Goal: Task Accomplishment & Management: Use online tool/utility

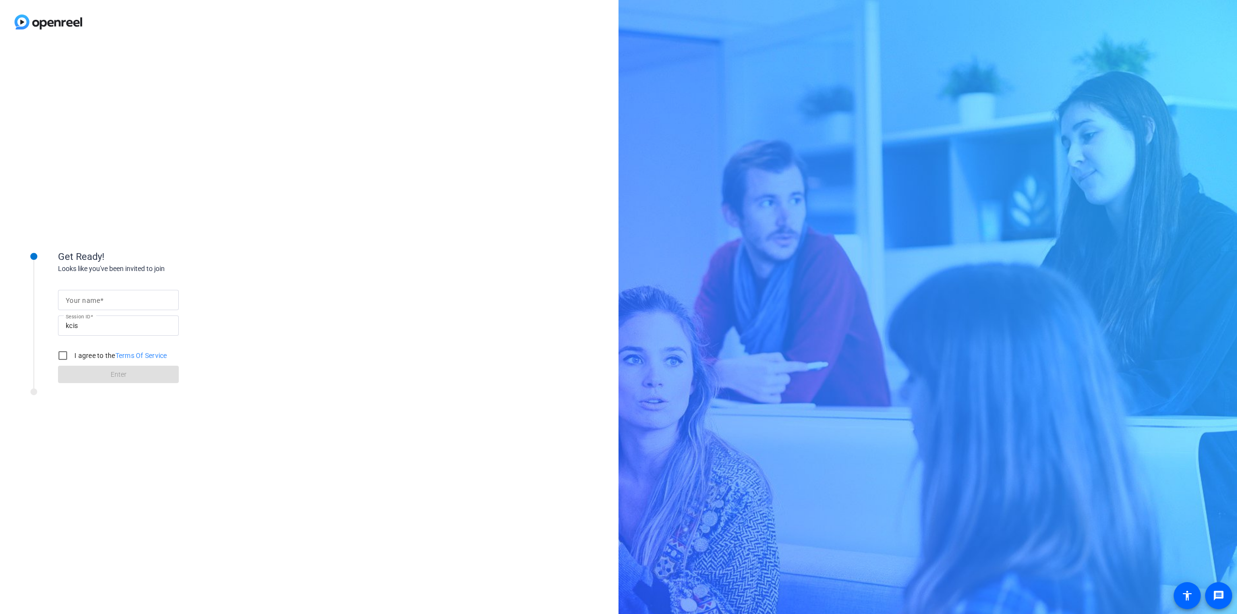
click at [113, 302] on input "Your name" at bounding box center [118, 300] width 105 height 12
click at [146, 305] on input "[PERSON_NAME]" at bounding box center [118, 300] width 105 height 12
type input "[PERSON_NAME]"
click at [320, 273] on div "Get Ready! Looks like you've been invited to join Your name [PERSON_NAME] Sessi…" at bounding box center [309, 329] width 619 height 570
click at [63, 359] on input "I agree to the Terms Of Service" at bounding box center [62, 355] width 19 height 19
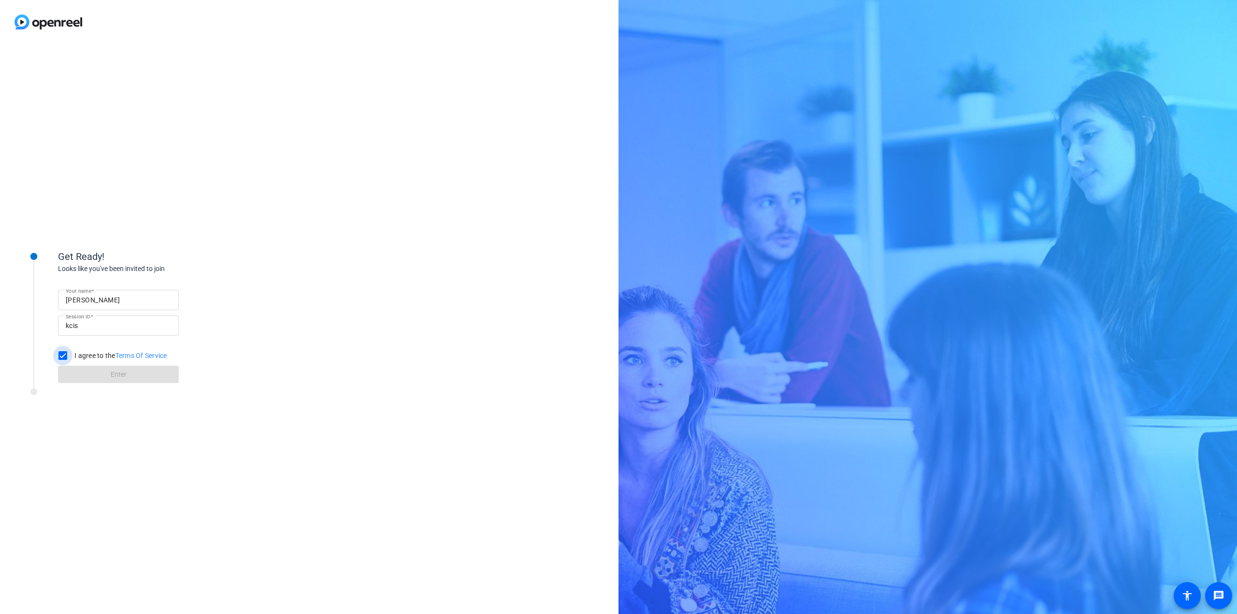
checkbox input "true"
click at [106, 376] on span at bounding box center [118, 374] width 121 height 23
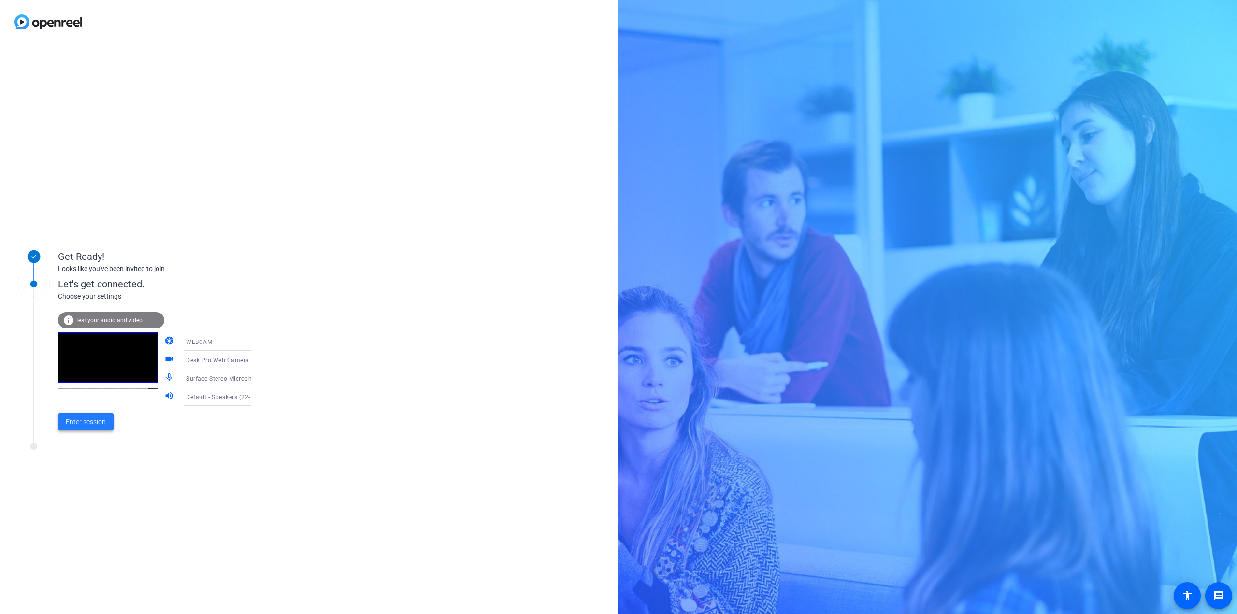
click at [99, 423] on span "Enter session" at bounding box center [86, 422] width 40 height 10
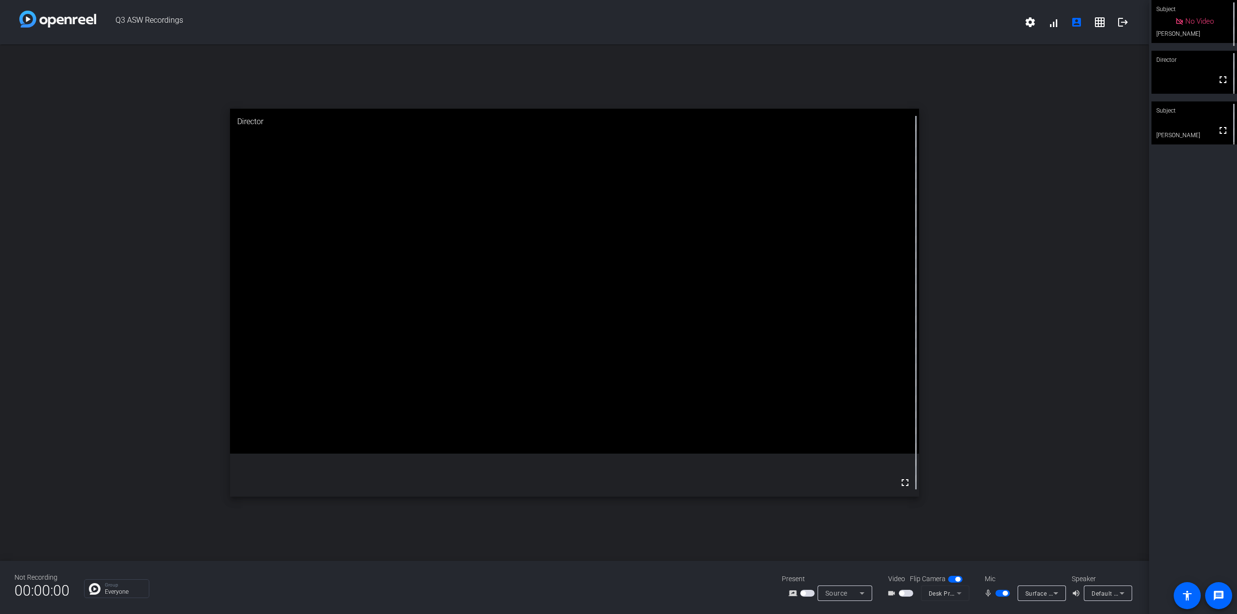
click at [1222, 130] on mat-icon "fullscreen" at bounding box center [1223, 131] width 12 height 12
click at [1001, 597] on mat-slide-toggle at bounding box center [1003, 593] width 16 height 10
click at [1001, 592] on span "button" at bounding box center [1002, 593] width 14 height 7
click at [993, 595] on mat-icon "mic_none" at bounding box center [990, 594] width 12 height 12
click at [995, 595] on span "button" at bounding box center [1002, 593] width 14 height 7
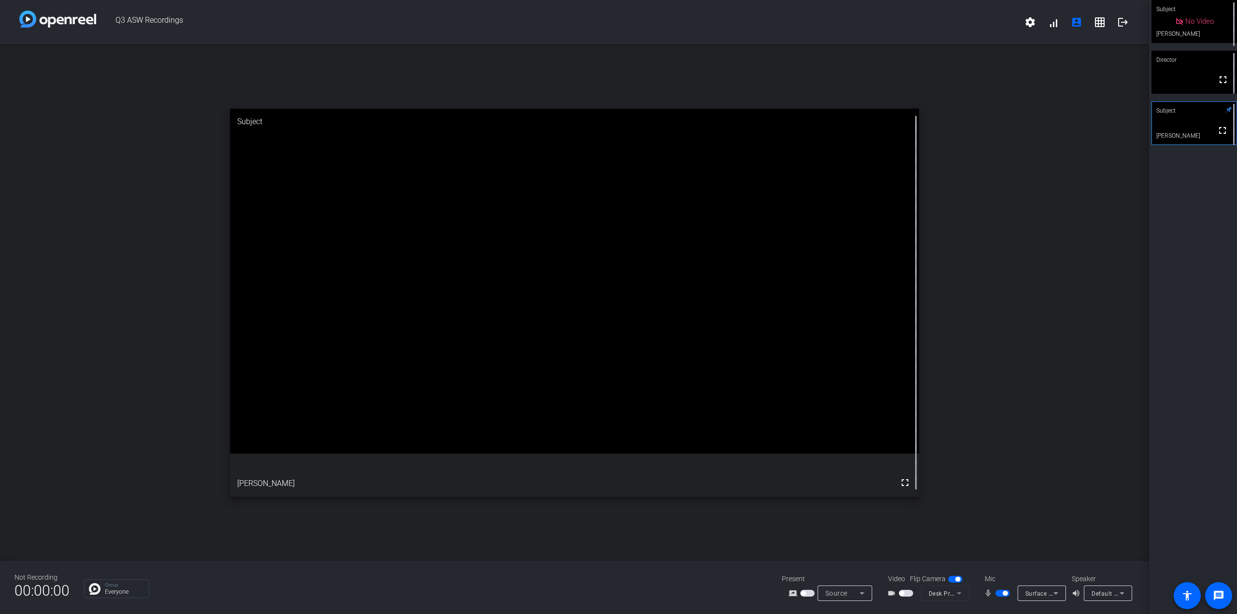
click at [1002, 595] on span "button" at bounding box center [1002, 593] width 14 height 7
click at [1001, 591] on span "button" at bounding box center [1002, 593] width 14 height 7
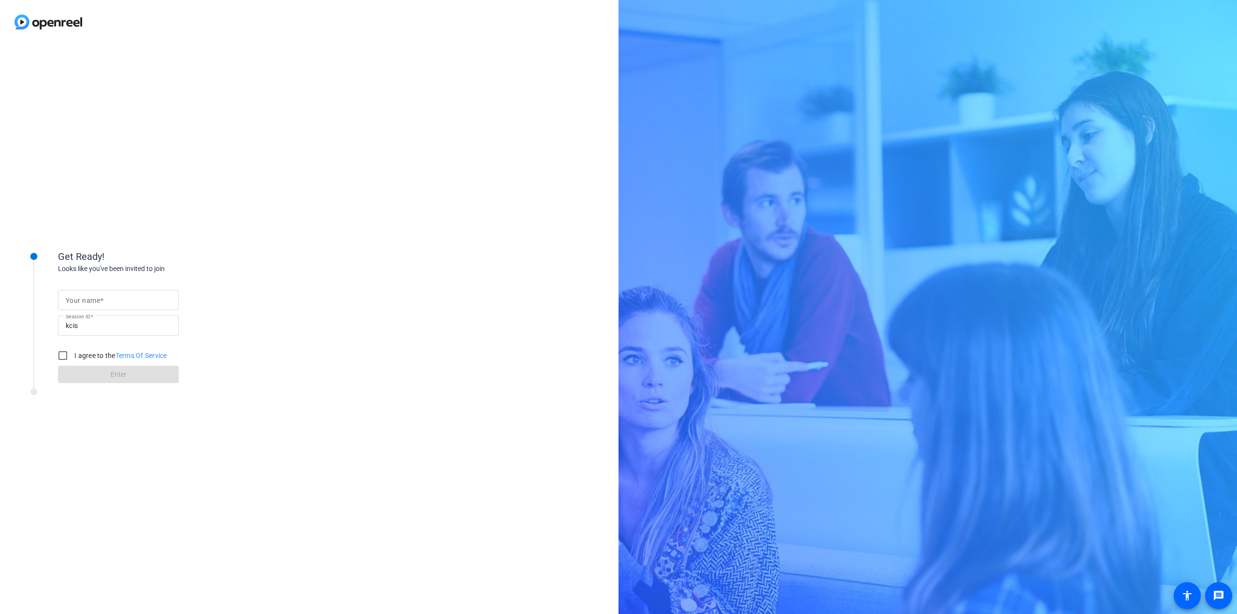
click at [88, 305] on input "Your name" at bounding box center [118, 300] width 105 height 12
type input "[PERSON_NAME]"
click at [60, 359] on input "I agree to the Terms Of Service" at bounding box center [62, 355] width 19 height 19
checkbox input "true"
click at [81, 373] on span at bounding box center [118, 374] width 121 height 23
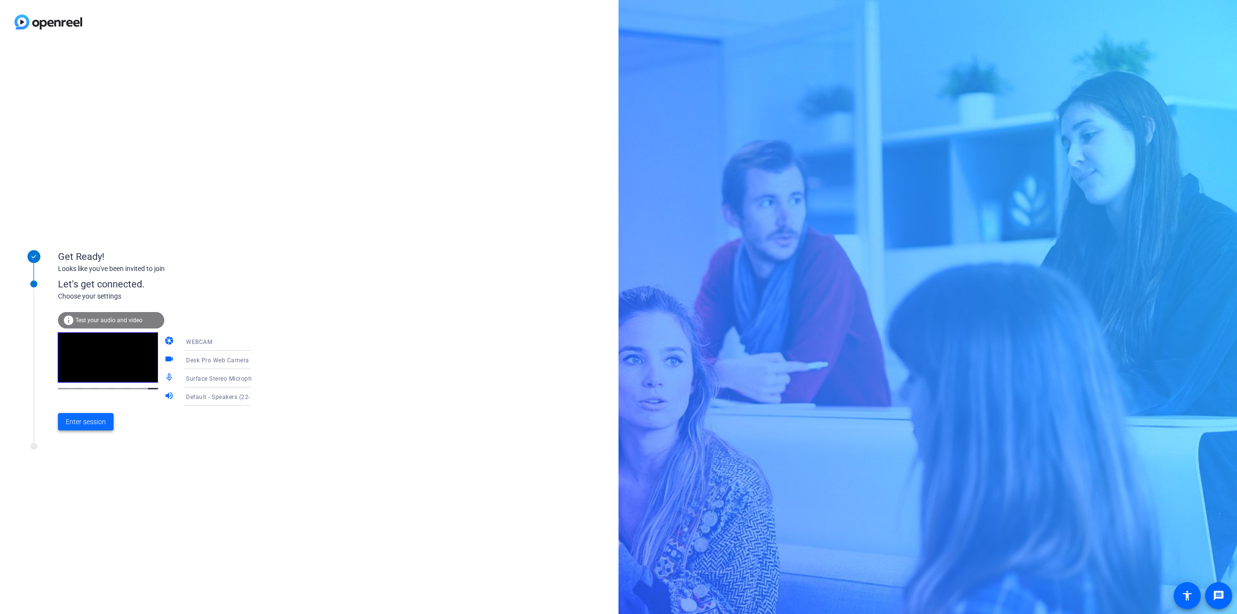
click at [83, 426] on span "Enter session" at bounding box center [86, 422] width 40 height 10
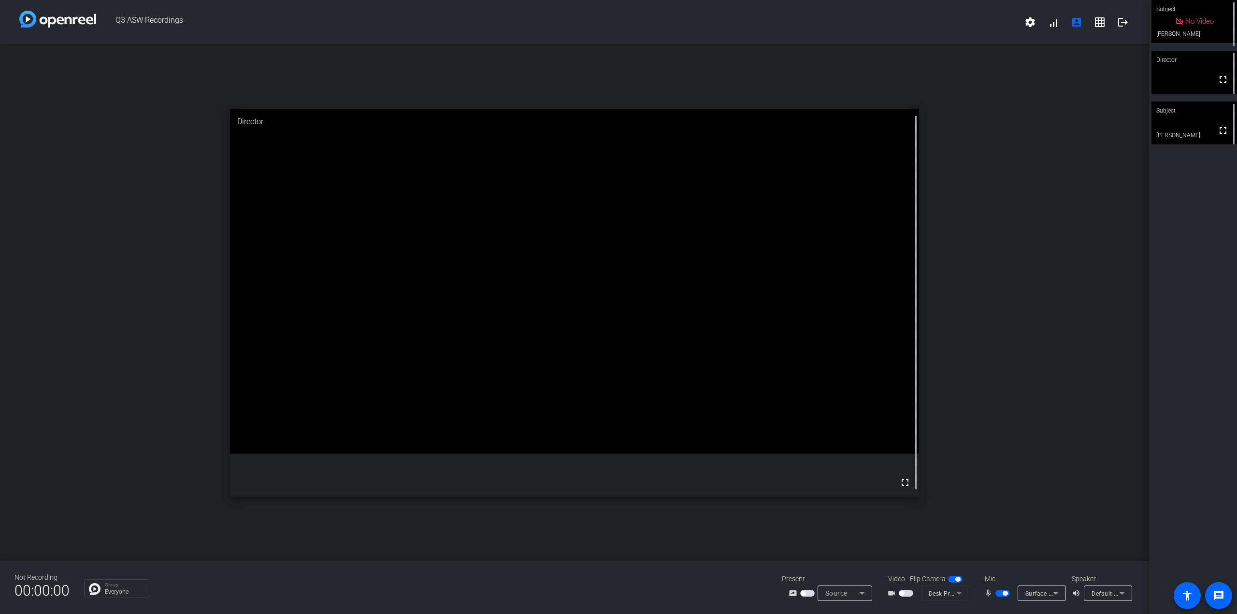
click at [1193, 135] on video at bounding box center [1195, 122] width 86 height 43
click at [1006, 597] on span "button" at bounding box center [1002, 593] width 14 height 7
drag, startPoint x: 1006, startPoint y: 597, endPoint x: 994, endPoint y: 595, distance: 11.7
drag, startPoint x: 994, startPoint y: 595, endPoint x: 993, endPoint y: 502, distance: 93.8
click at [993, 502] on div "open_in_new Subject fullscreen Grace Heller" at bounding box center [574, 302] width 1149 height 517
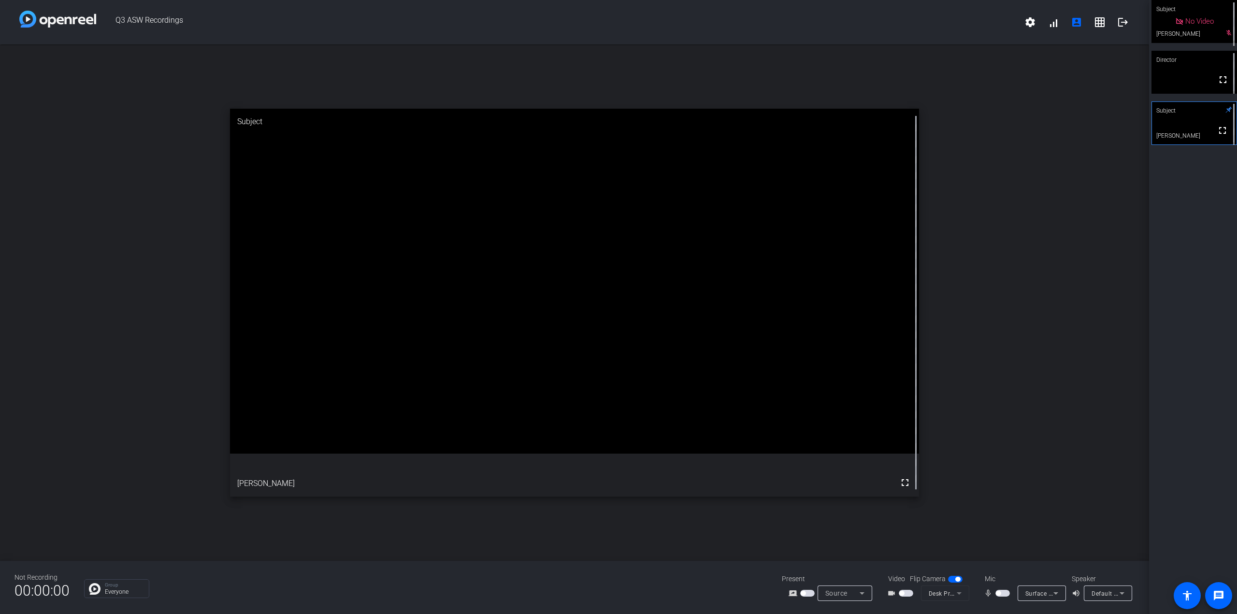
click at [998, 592] on span "button" at bounding box center [998, 593] width 5 height 5
click at [1004, 595] on span "button" at bounding box center [1005, 593] width 5 height 5
click at [1004, 595] on span "button" at bounding box center [1002, 593] width 14 height 7
